Goal: Task Accomplishment & Management: Use online tool/utility

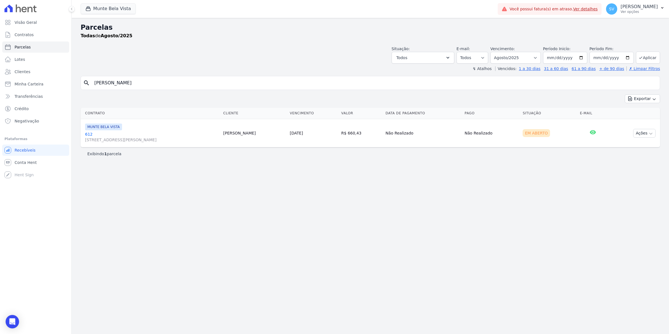
select select
click at [31, 160] on span "Conta Hent" at bounding box center [26, 163] width 22 height 6
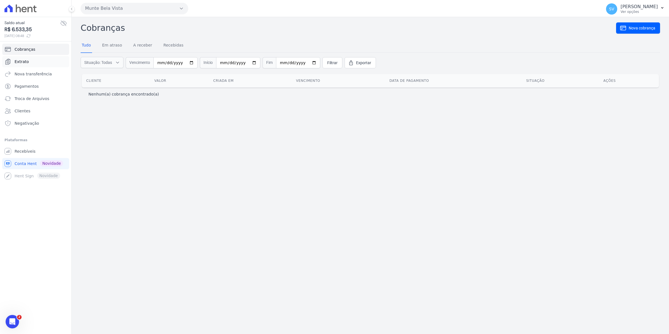
click at [27, 58] on link "Extrato" at bounding box center [35, 61] width 67 height 11
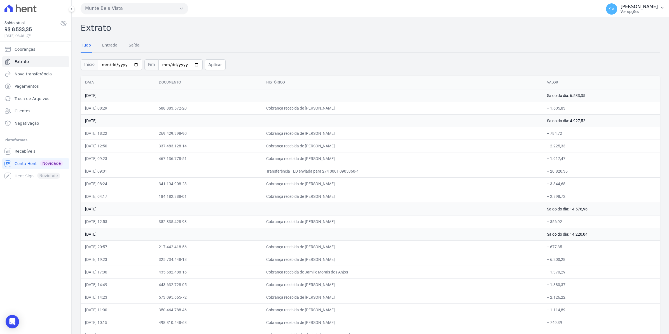
click at [614, 10] on span "SV" at bounding box center [611, 9] width 5 height 4
click at [24, 151] on span "Recebíveis" at bounding box center [25, 151] width 21 height 6
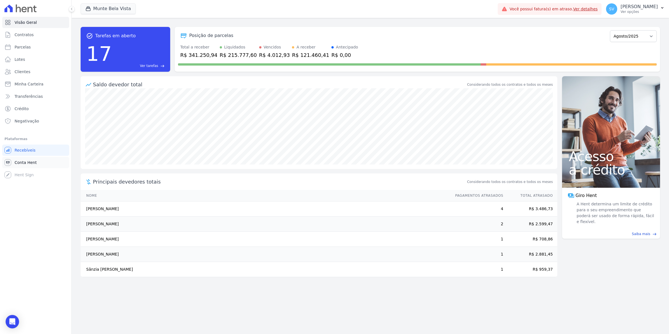
click at [35, 161] on link "Conta Hent" at bounding box center [35, 162] width 67 height 11
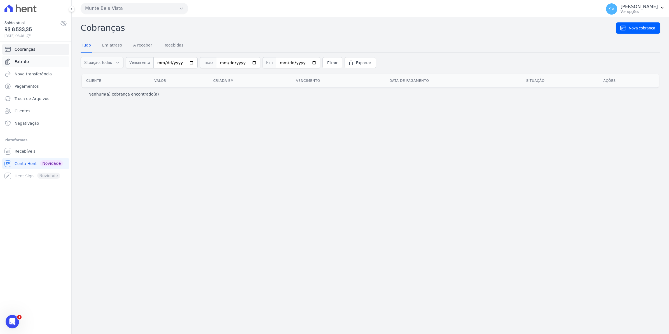
click at [16, 62] on span "Extrato" at bounding box center [22, 62] width 14 height 6
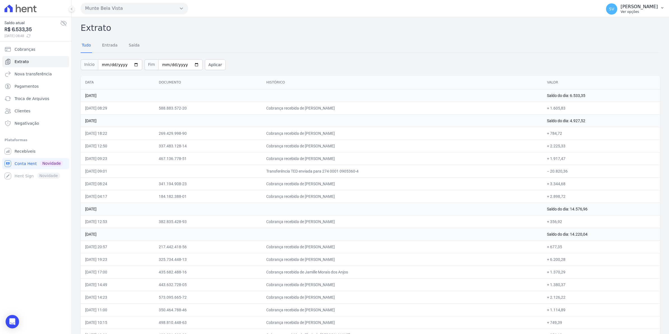
click at [614, 9] on span "SV" at bounding box center [611, 9] width 5 height 4
click at [27, 153] on span "Recebíveis" at bounding box center [25, 151] width 21 height 6
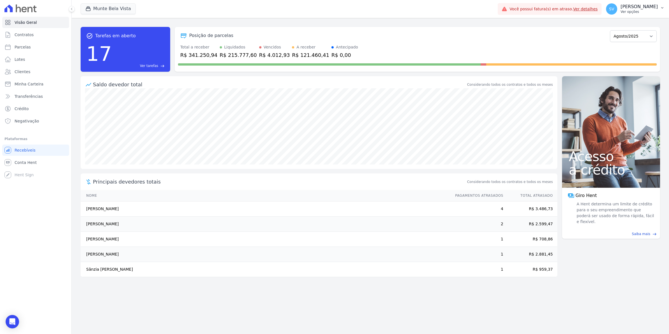
click at [615, 11] on span "SV" at bounding box center [611, 8] width 11 height 11
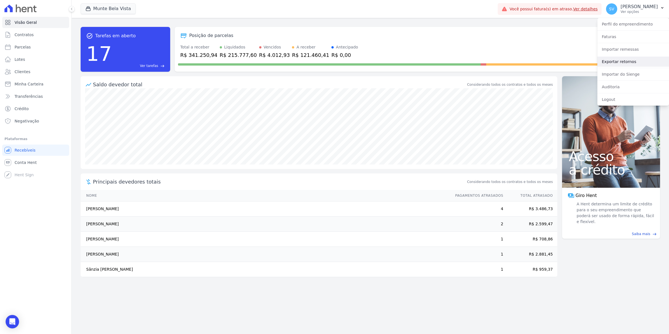
click at [611, 60] on link "Exportar retornos" at bounding box center [633, 62] width 72 height 10
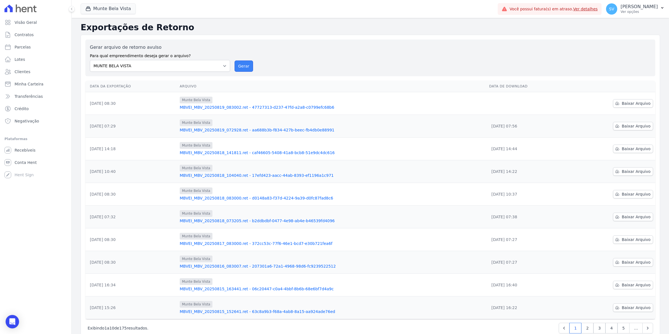
click at [241, 64] on button "Gerar" at bounding box center [244, 65] width 18 height 11
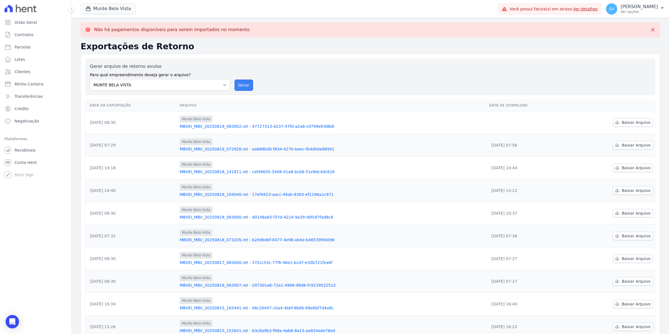
click at [240, 86] on button "Gerar" at bounding box center [244, 84] width 18 height 11
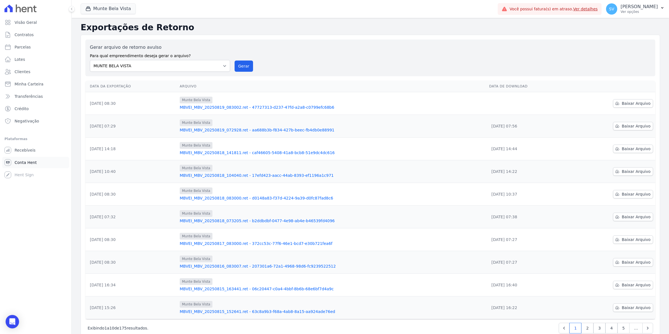
click at [27, 161] on span "Conta Hent" at bounding box center [26, 163] width 22 height 6
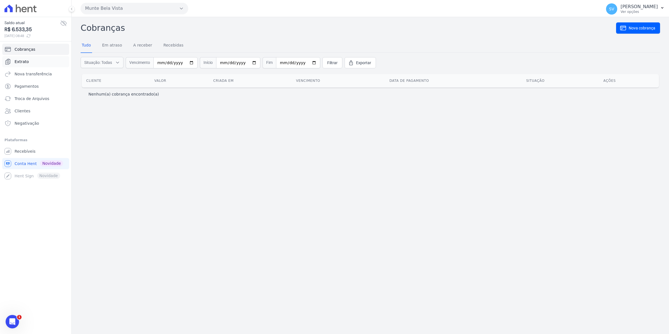
click at [18, 60] on span "Extrato" at bounding box center [22, 62] width 14 height 6
